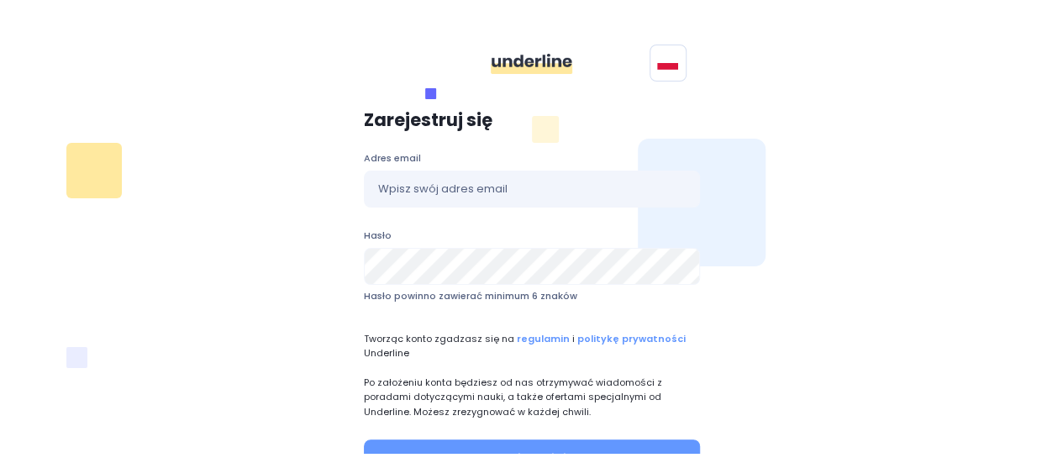
scroll to position [18, 0]
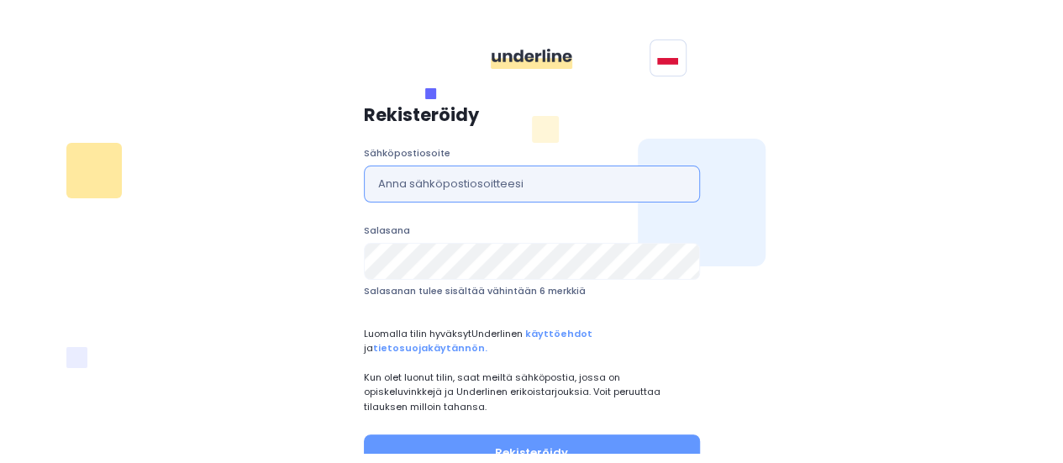
click at [558, 175] on input "text" at bounding box center [532, 184] width 336 height 37
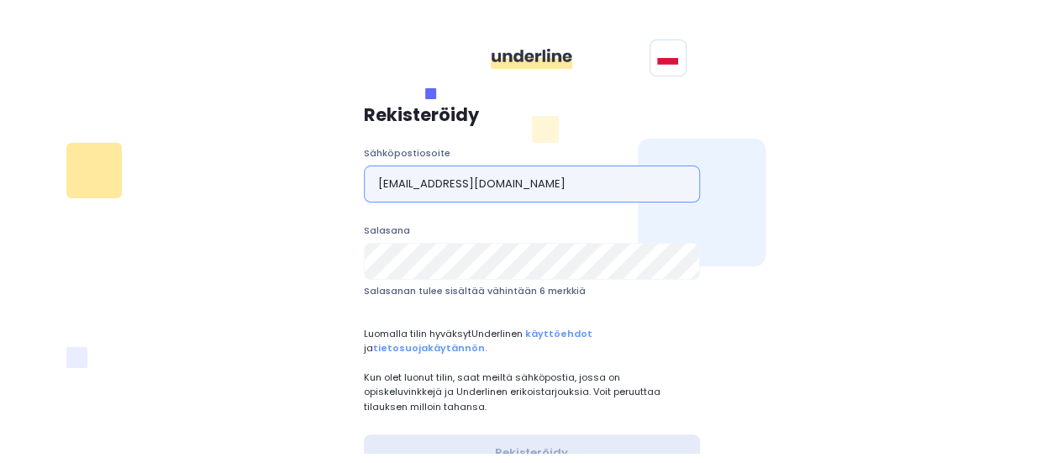
type input "markaaasi@gmail.com"
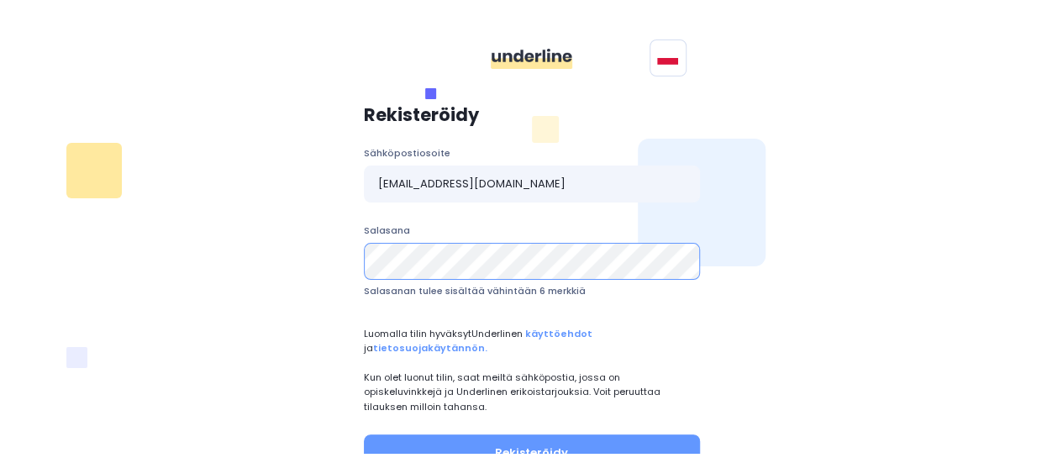
click at [364, 434] on button "Rekisteröidy" at bounding box center [532, 452] width 336 height 37
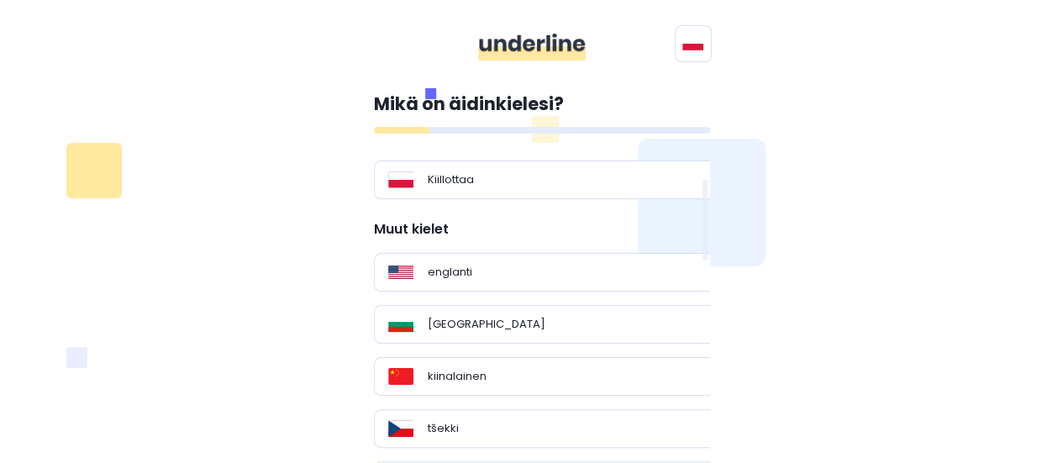
scroll to position [157, 0]
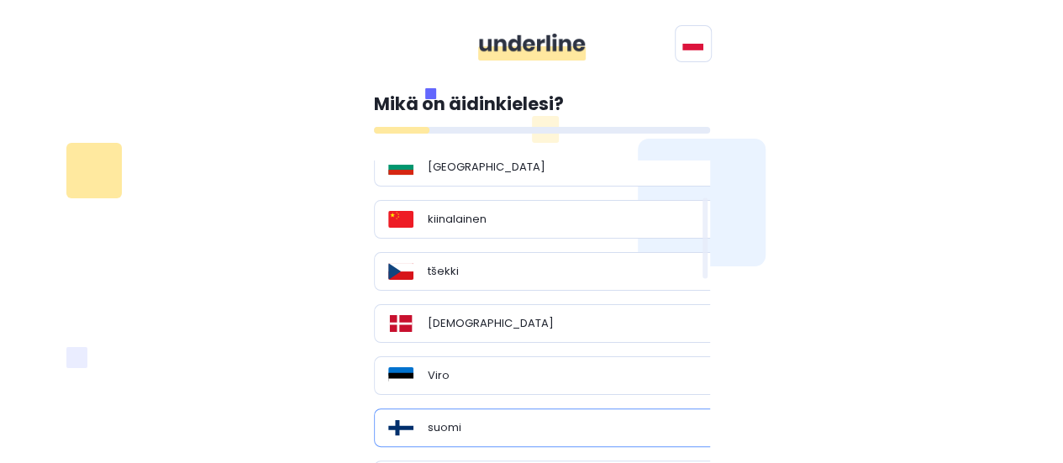
click at [512, 419] on div "suomi" at bounding box center [548, 427] width 320 height 17
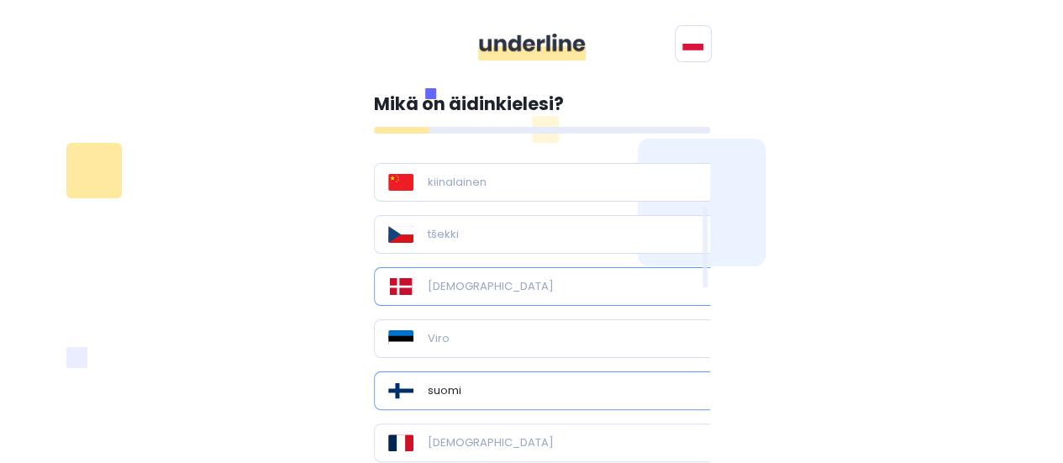
scroll to position [197, 0]
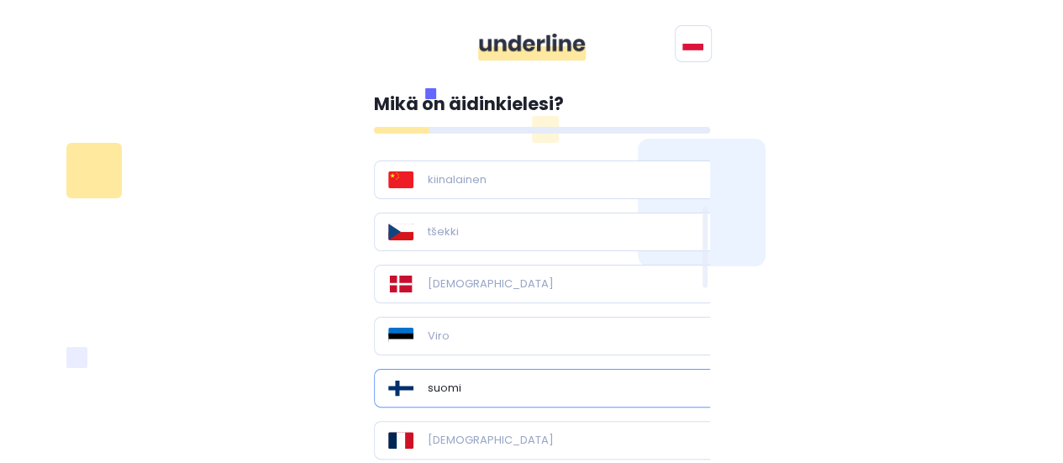
click at [523, 392] on div "suomi" at bounding box center [548, 388] width 320 height 17
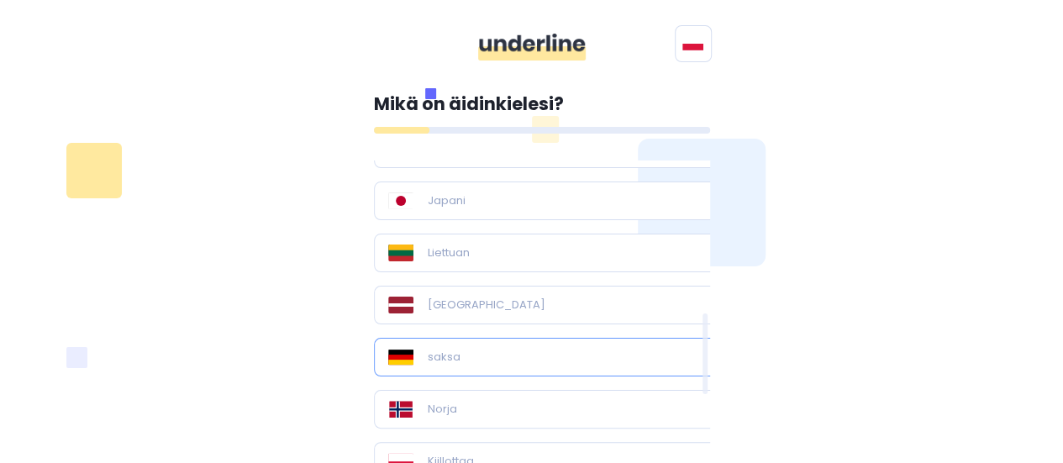
scroll to position [1092, 0]
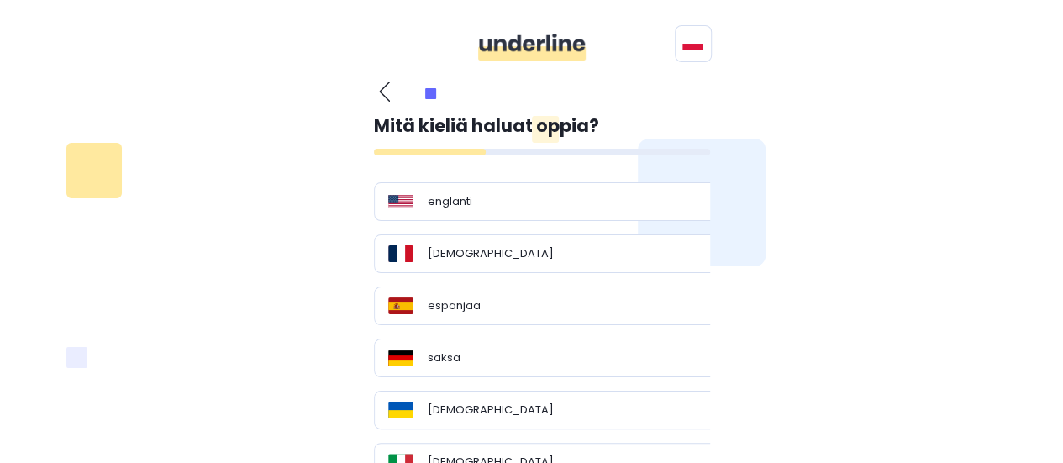
scroll to position [160, 0]
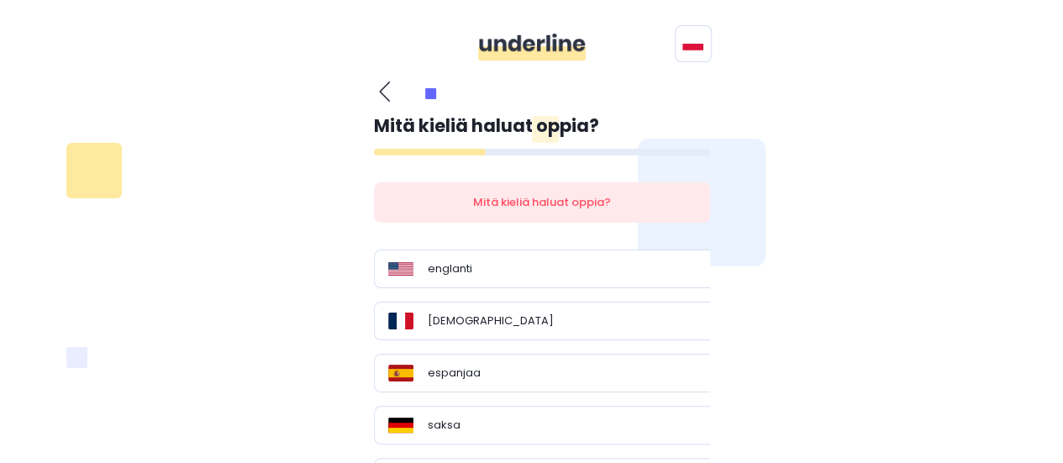
scroll to position [0, 0]
